Goal: Communication & Community: Answer question/provide support

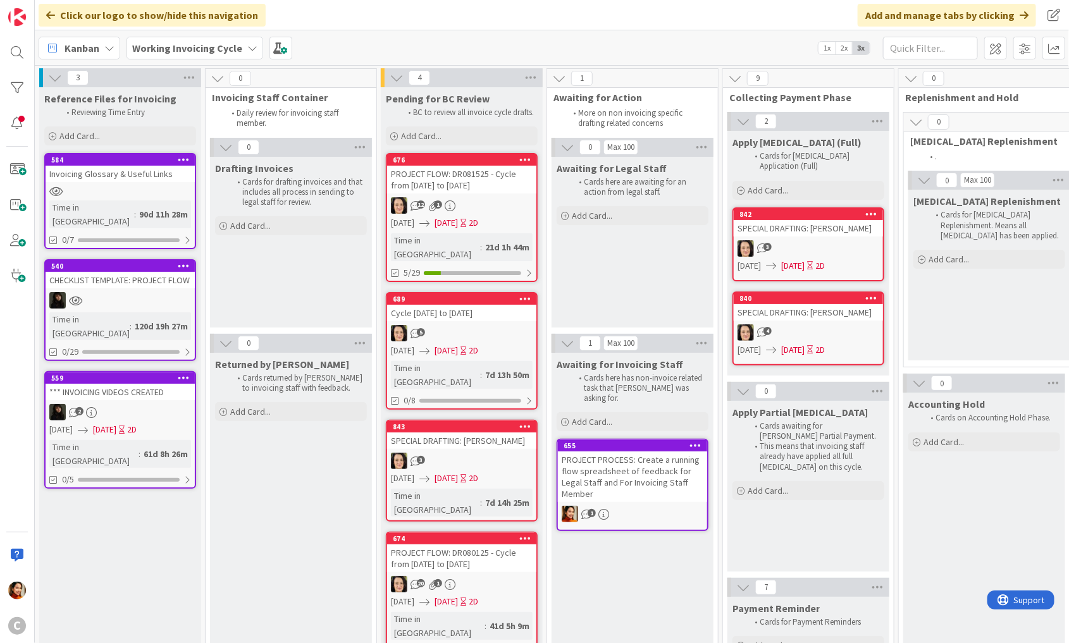
scroll to position [29, 0]
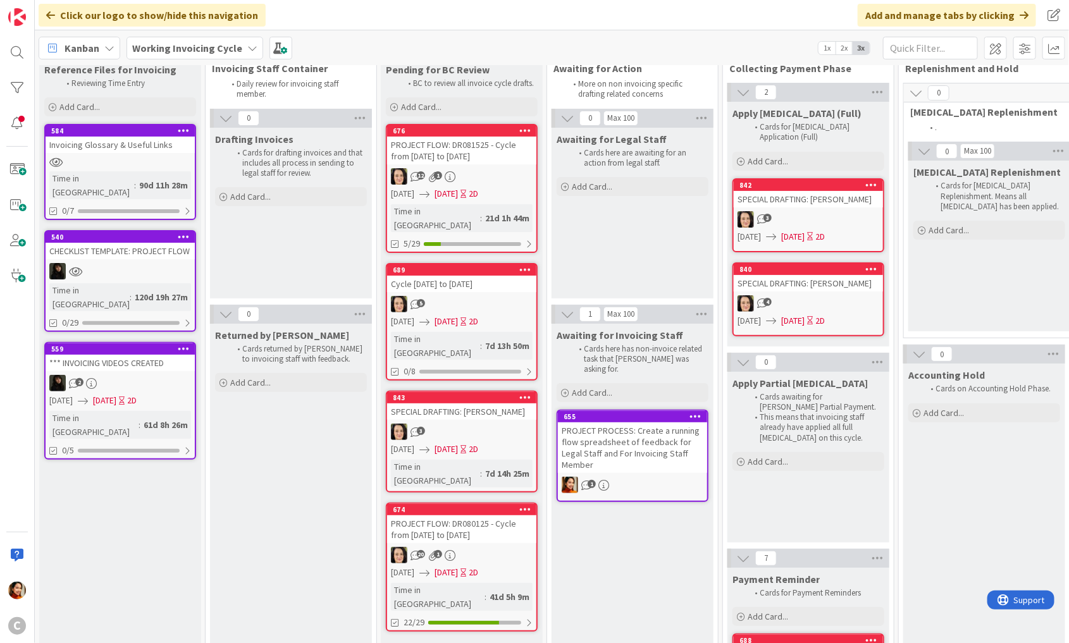
click at [486, 173] on div "12 1" at bounding box center [461, 176] width 149 height 16
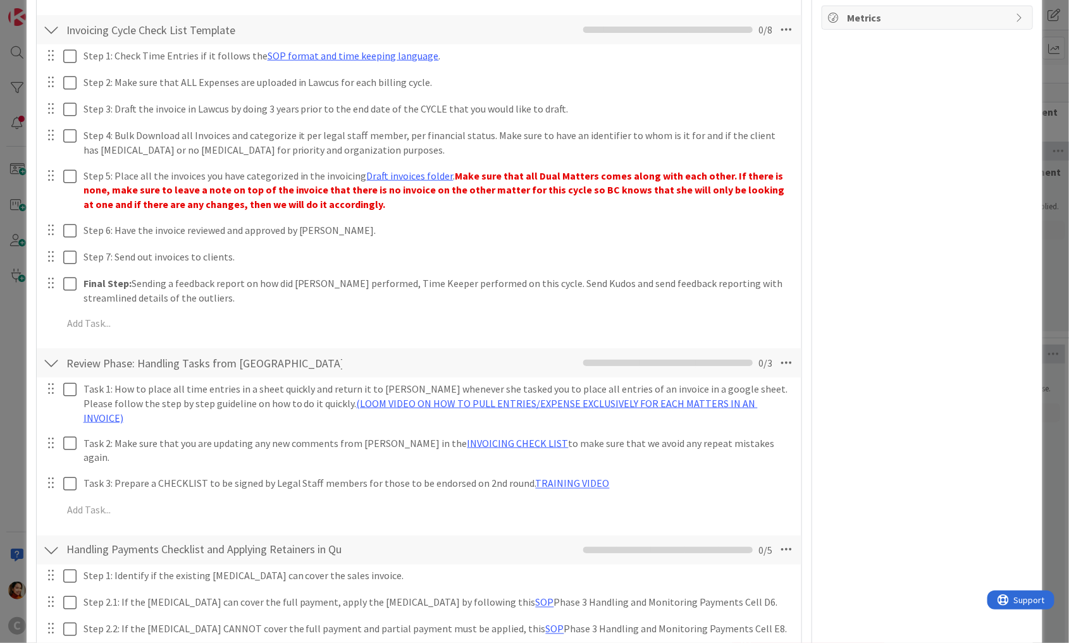
scroll to position [76, 0]
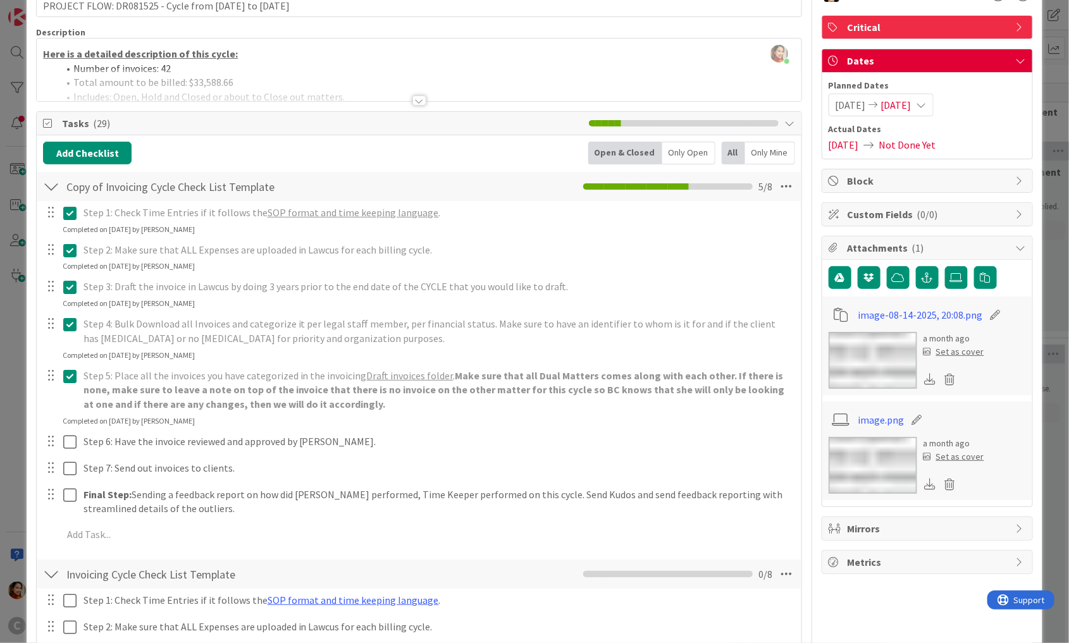
click at [49, 195] on div at bounding box center [51, 186] width 16 height 23
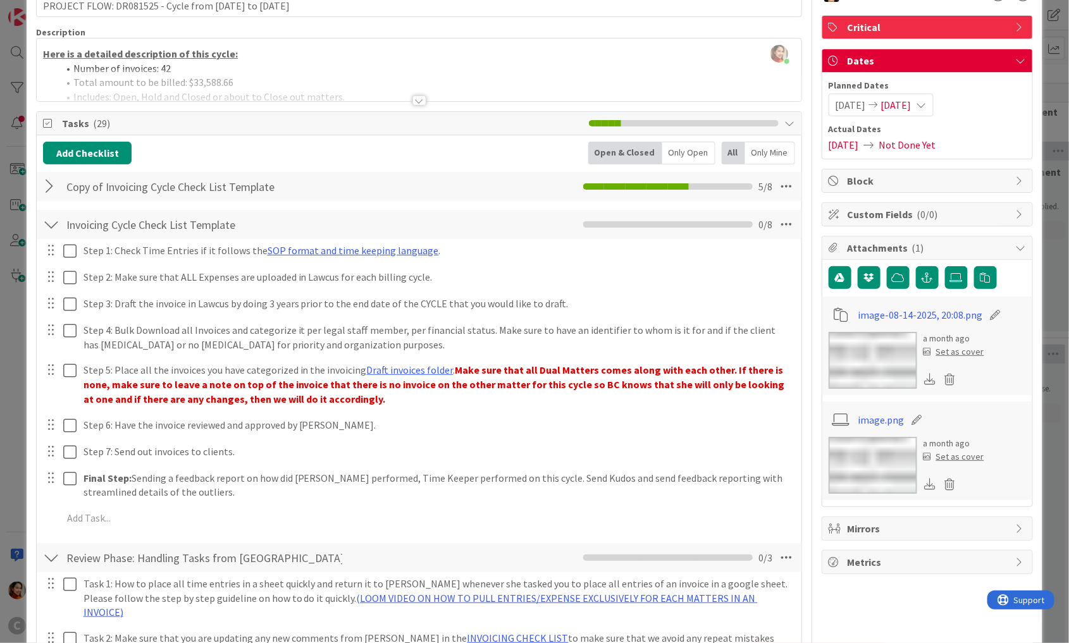
click at [49, 186] on div at bounding box center [51, 186] width 16 height 23
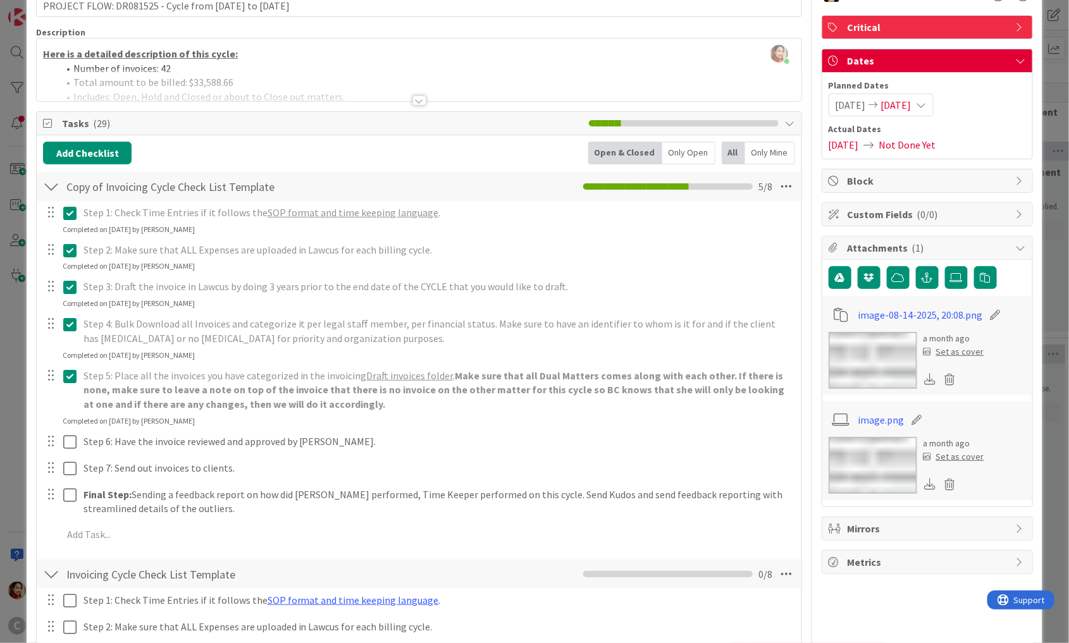
click at [49, 185] on div at bounding box center [51, 186] width 16 height 23
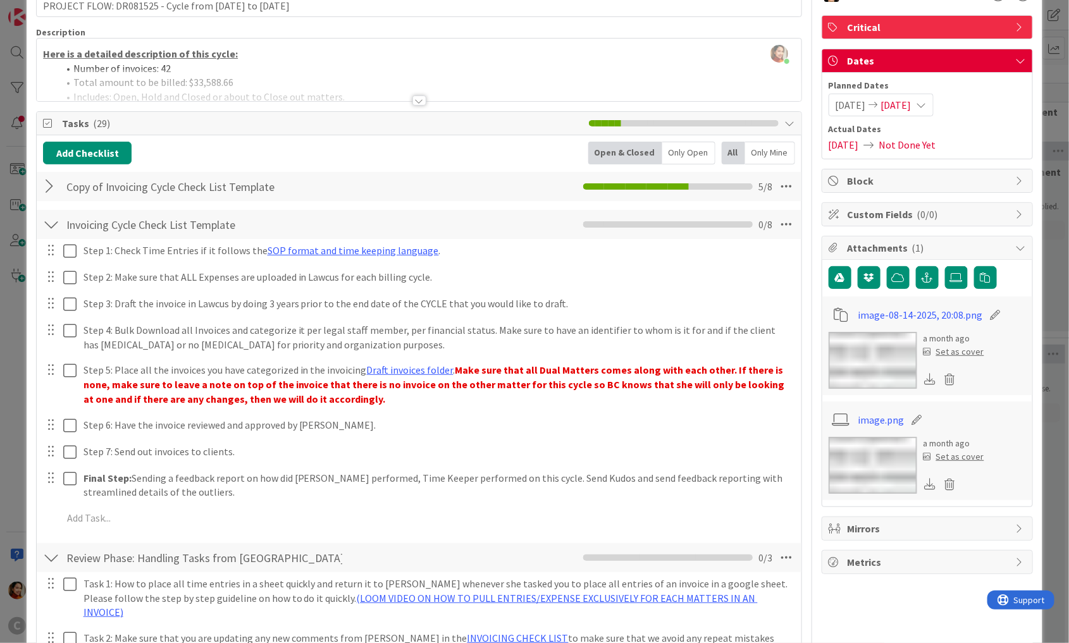
click at [49, 228] on div at bounding box center [51, 224] width 16 height 23
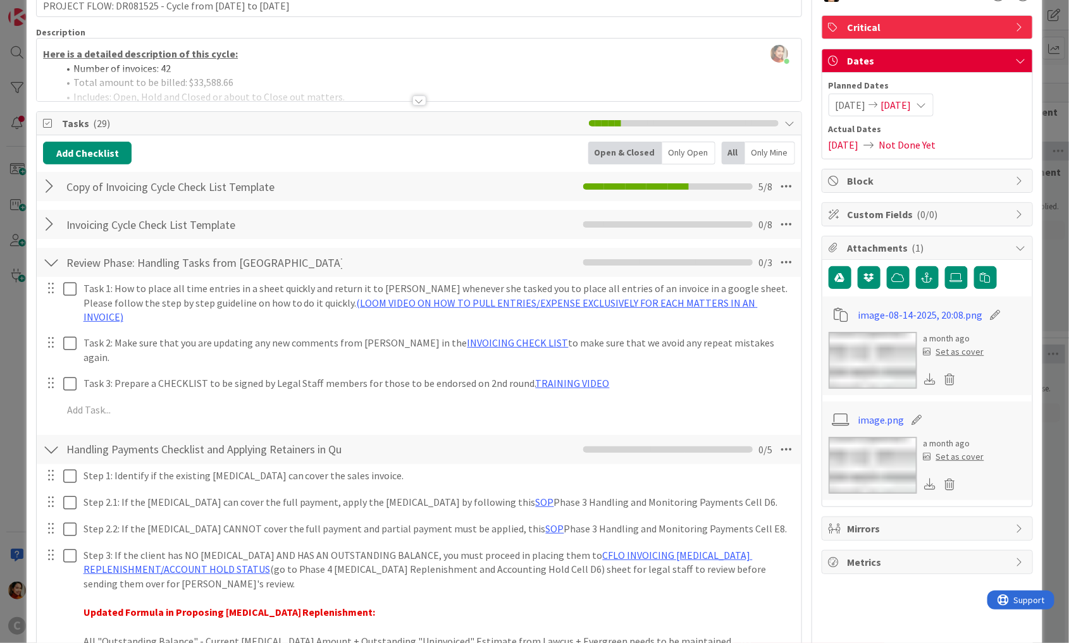
click at [48, 260] on div at bounding box center [51, 262] width 16 height 23
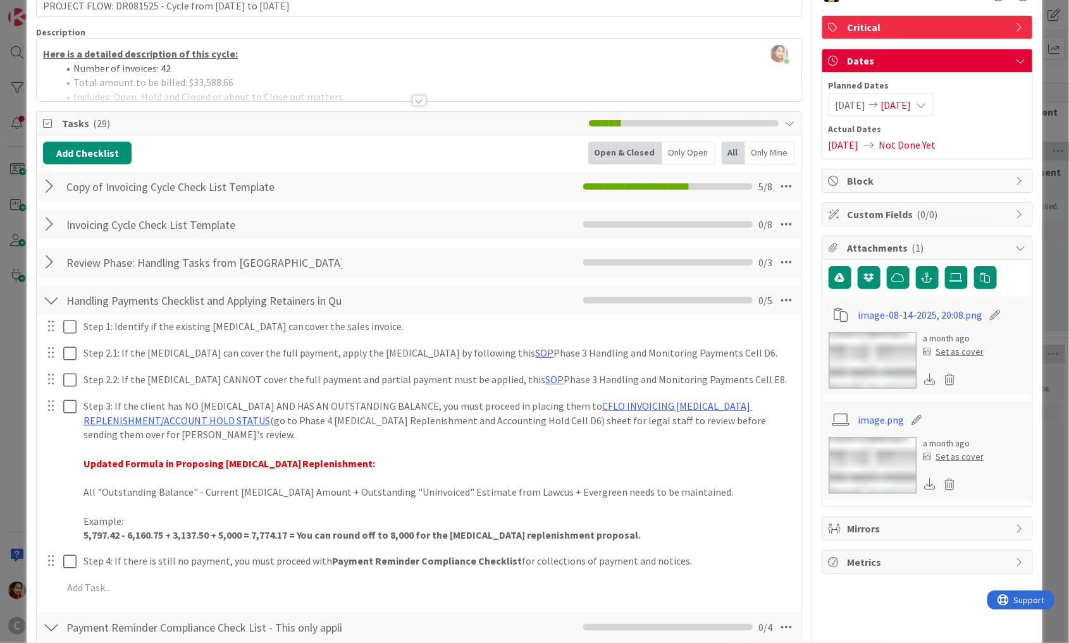
click at [48, 302] on div at bounding box center [51, 300] width 16 height 23
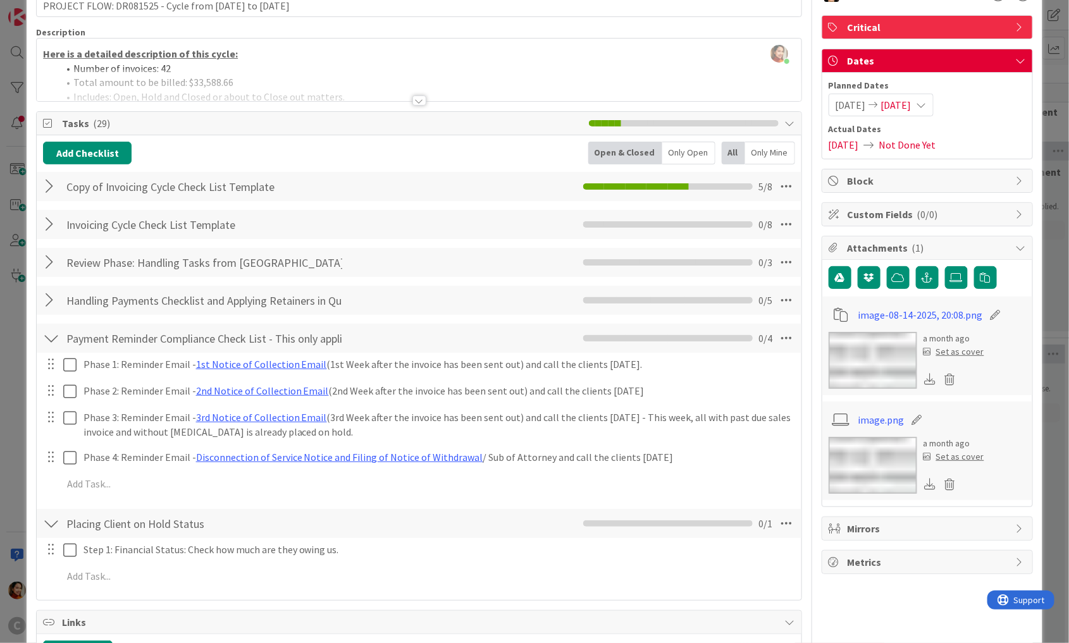
click at [49, 333] on div at bounding box center [51, 338] width 16 height 23
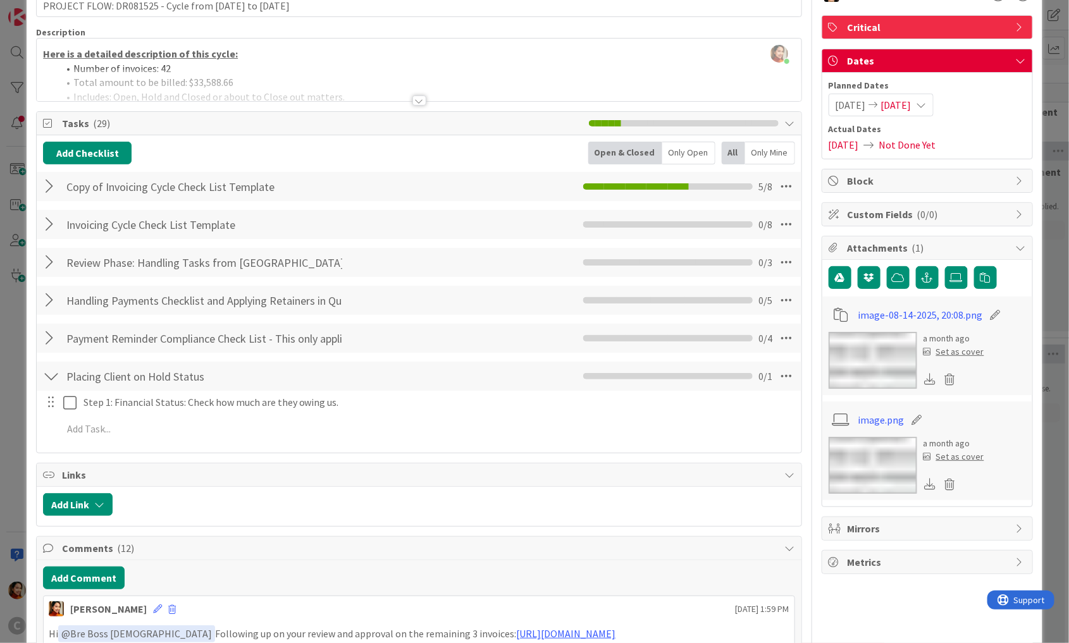
click at [48, 377] on div at bounding box center [51, 376] width 16 height 23
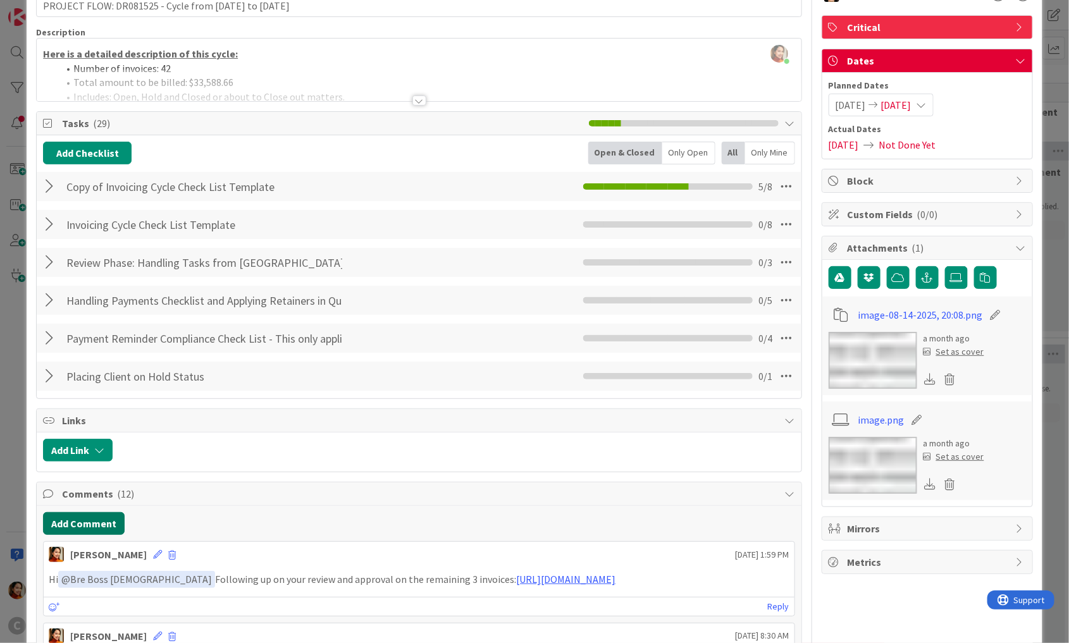
click at [84, 517] on button "Add Comment" at bounding box center [84, 523] width 82 height 23
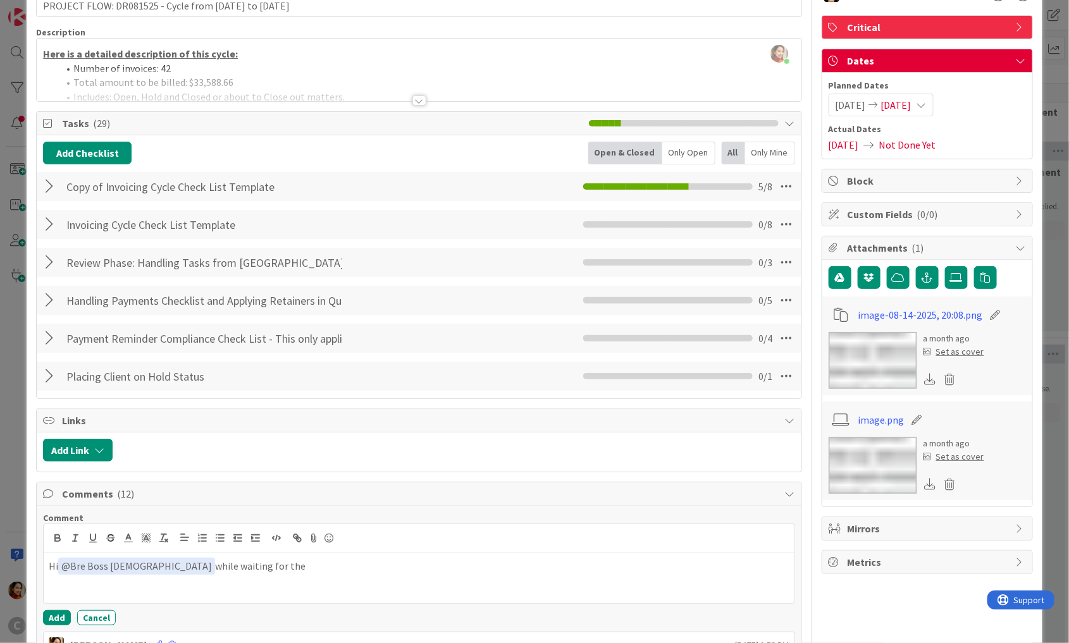
scroll to position [205, 0]
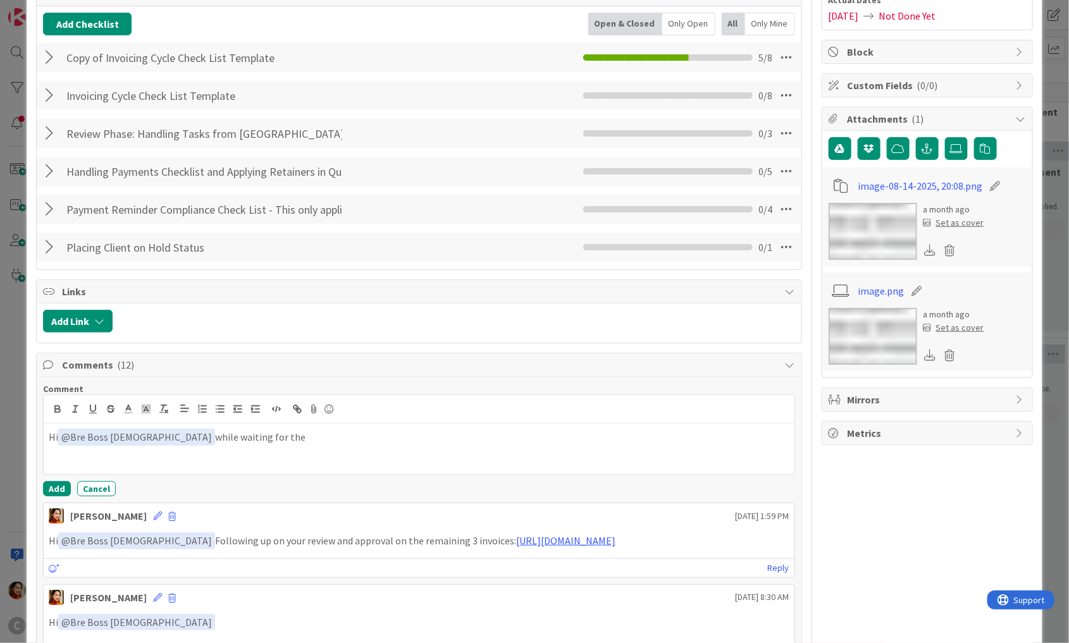
click at [351, 535] on p "Hi ﻿ @ Bre Boss [DEMOGRAPHIC_DATA] ﻿ Following up on your review and approval o…" at bounding box center [419, 540] width 740 height 17
drag, startPoint x: 351, startPoint y: 535, endPoint x: 691, endPoint y: 537, distance: 339.6
click at [691, 537] on p "Hi ﻿ @ Bre Boss [DEMOGRAPHIC_DATA] ﻿ Following up on your review and approval o…" at bounding box center [419, 540] width 740 height 17
click at [358, 444] on div "Hi ﻿ @ Bre Boss [DEMOGRAPHIC_DATA] ﻿ while waiting for the" at bounding box center [419, 449] width 751 height 51
click at [360, 532] on p "Hi ﻿ @ Bre Boss [DEMOGRAPHIC_DATA] ﻿ Following up on your review and approval o…" at bounding box center [419, 540] width 740 height 17
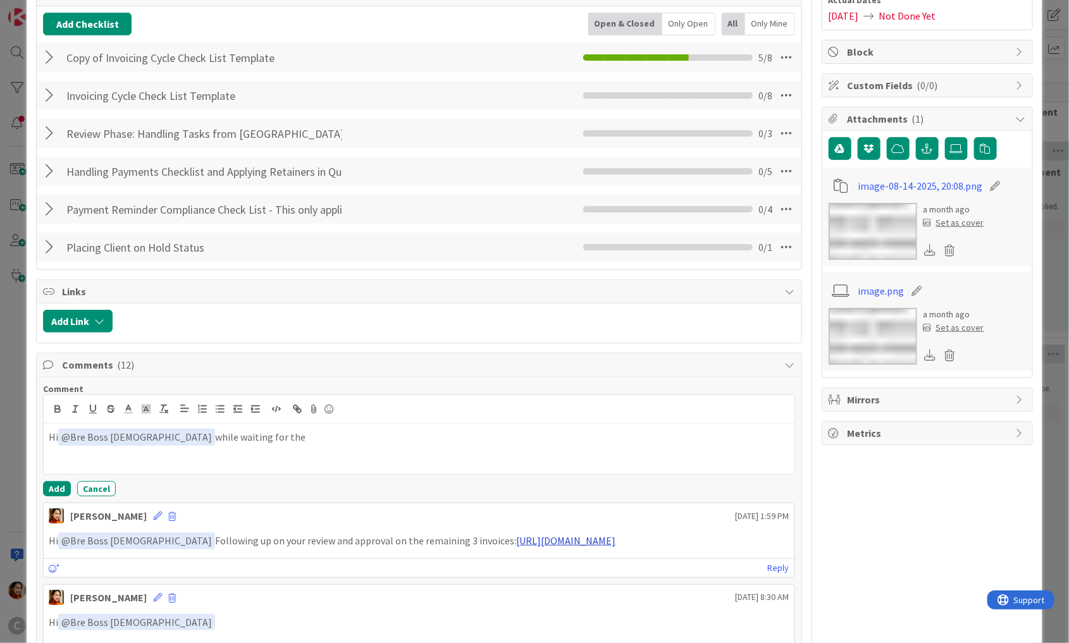
drag, startPoint x: 360, startPoint y: 531, endPoint x: 680, endPoint y: 532, distance: 319.3
click at [680, 532] on p "Hi ﻿ @ Bre Boss [DEMOGRAPHIC_DATA] ﻿ Following up on your review and approval o…" at bounding box center [419, 540] width 740 height 17
copy p "remaining 3 invoices: [URL][DOMAIN_NAME]"
click at [328, 441] on p "Hi ﻿ @ Bre Boss [DEMOGRAPHIC_DATA] ﻿ while waiting for the" at bounding box center [419, 437] width 740 height 17
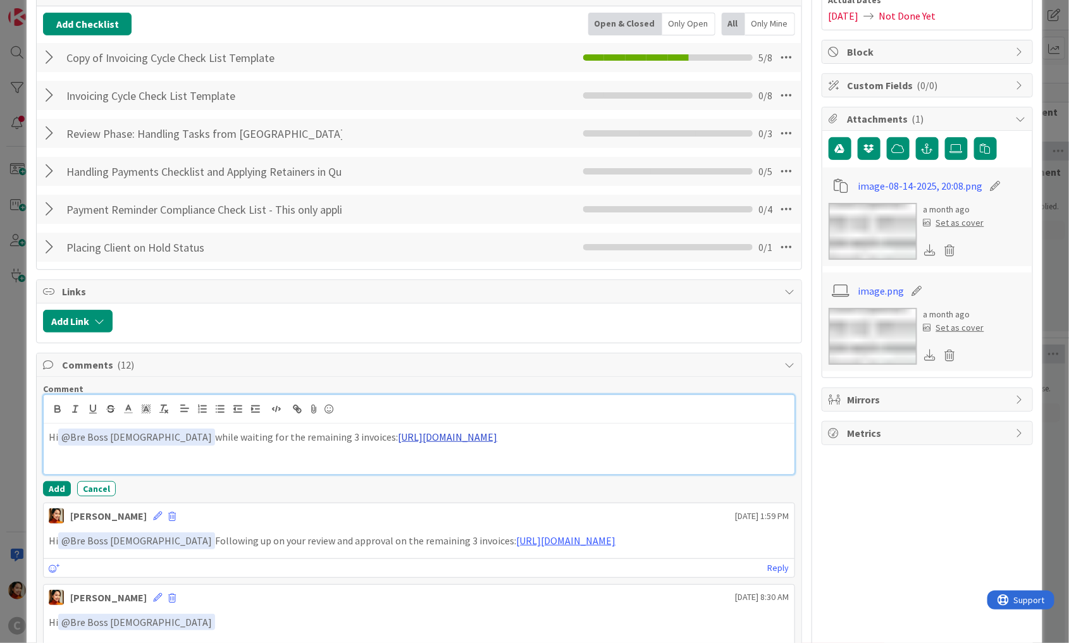
click at [398, 434] on link "[URL][DOMAIN_NAME]" at bounding box center [447, 437] width 99 height 13
drag, startPoint x: 599, startPoint y: 439, endPoint x: 314, endPoint y: 439, distance: 285.2
click at [314, 439] on p "Hi ﻿ @ Bre Boss [DEMOGRAPHIC_DATA] ﻿ while waiting for the remaining 3 invoices…" at bounding box center [419, 437] width 740 height 17
click at [314, 439] on p "Hi ﻿ @ Bre Boss [DEMOGRAPHIC_DATA] ﻿ while waiting for the remaining 3 invoices" at bounding box center [419, 437] width 740 height 17
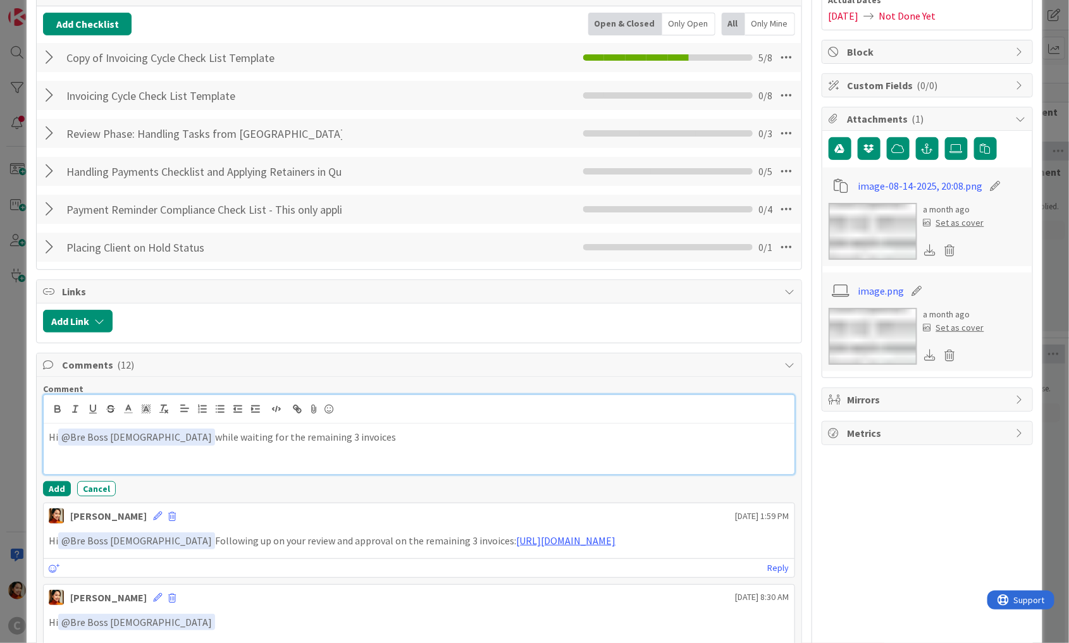
drag, startPoint x: 269, startPoint y: 435, endPoint x: 338, endPoint y: 439, distance: 69.7
click at [338, 439] on p "Hi ﻿ @ Bre Boss [DEMOGRAPHIC_DATA] ﻿ while waiting for the remaining 3 invoices" at bounding box center [419, 437] width 740 height 17
click at [253, 433] on p "Hi ﻿ @ Bre Boss [DEMOGRAPHIC_DATA] ﻿ while waiting for the remaining 3 invoices" at bounding box center [419, 437] width 740 height 17
drag, startPoint x: 253, startPoint y: 433, endPoint x: 288, endPoint y: 433, distance: 35.4
click at [288, 433] on p "Hi ﻿ @ Bre Boss [DEMOGRAPHIC_DATA] ﻿ while waiting for the remaining 3 invoices" at bounding box center [419, 437] width 740 height 17
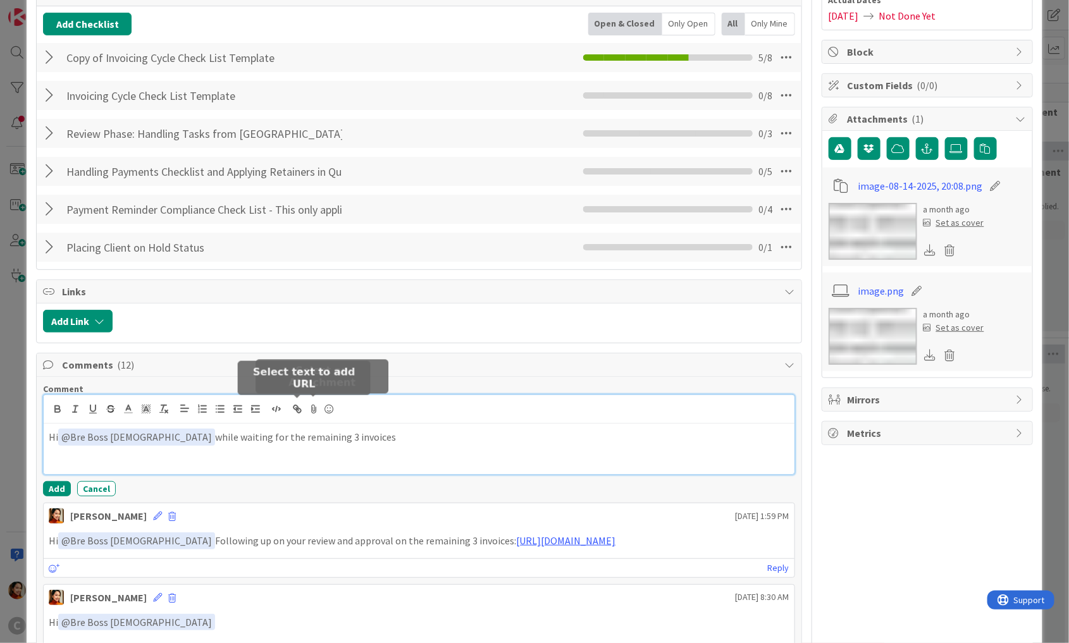
click at [299, 405] on icon "button" at bounding box center [297, 408] width 11 height 11
paste input "[URL][DOMAIN_NAME]"
type input "[URL][DOMAIN_NAME]"
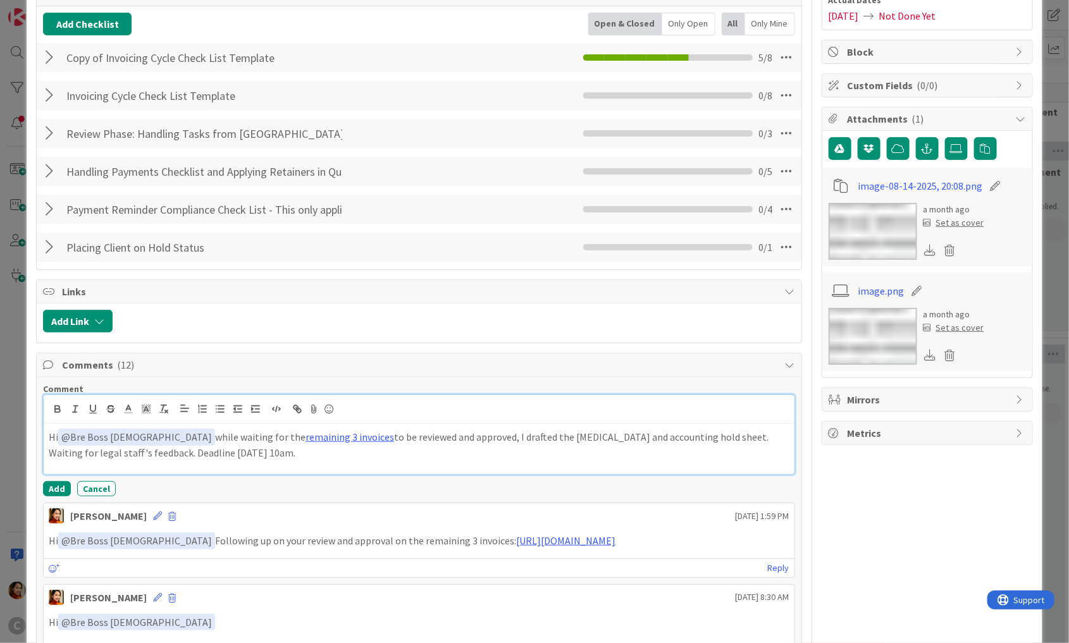
click at [446, 434] on p "Hi ﻿ @ Bre Boss [DEMOGRAPHIC_DATA] ﻿ while waiting for the remaining 3 invoices…" at bounding box center [419, 444] width 740 height 31
click at [605, 454] on p "Hi ﻿ @ Bre Boss [DEMOGRAPHIC_DATA] ﻿ while waiting for the remaining 3 invoices…" at bounding box center [419, 444] width 740 height 31
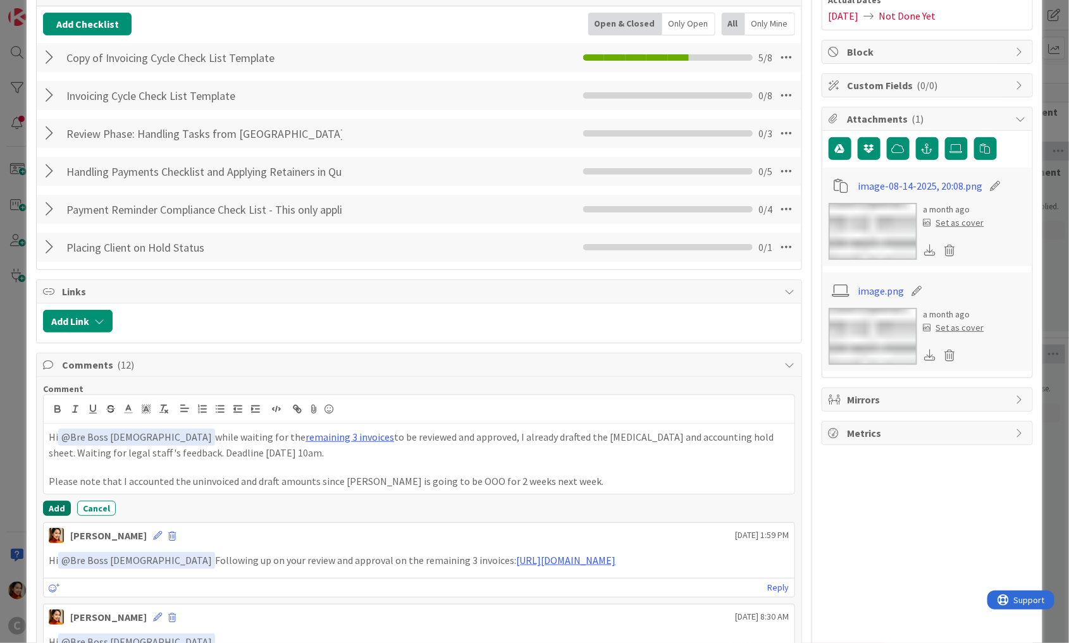
click at [63, 505] on button "Add" at bounding box center [57, 508] width 28 height 15
